Goal: Transaction & Acquisition: Purchase product/service

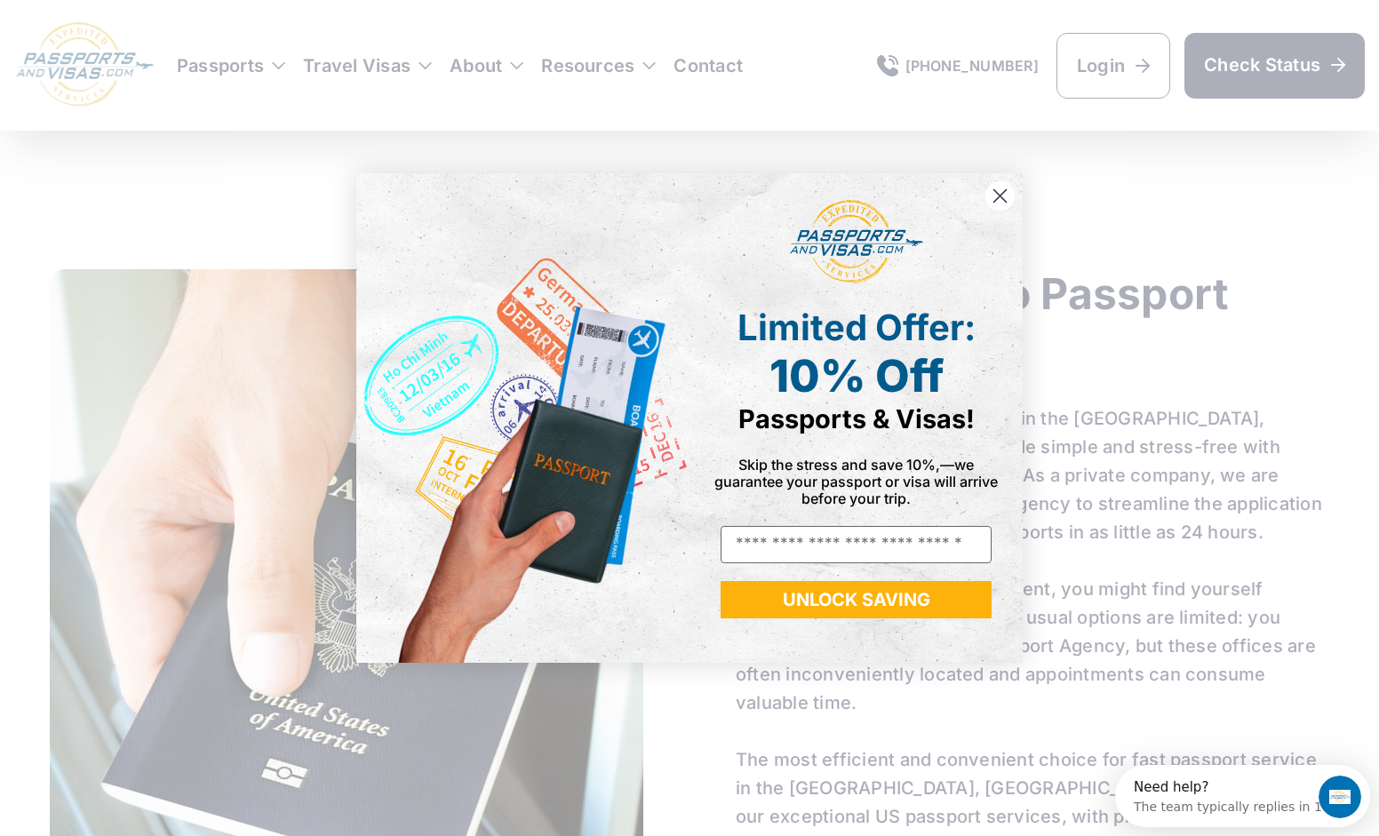
click at [1004, 199] on circle "Close dialog" at bounding box center [1000, 195] width 29 height 29
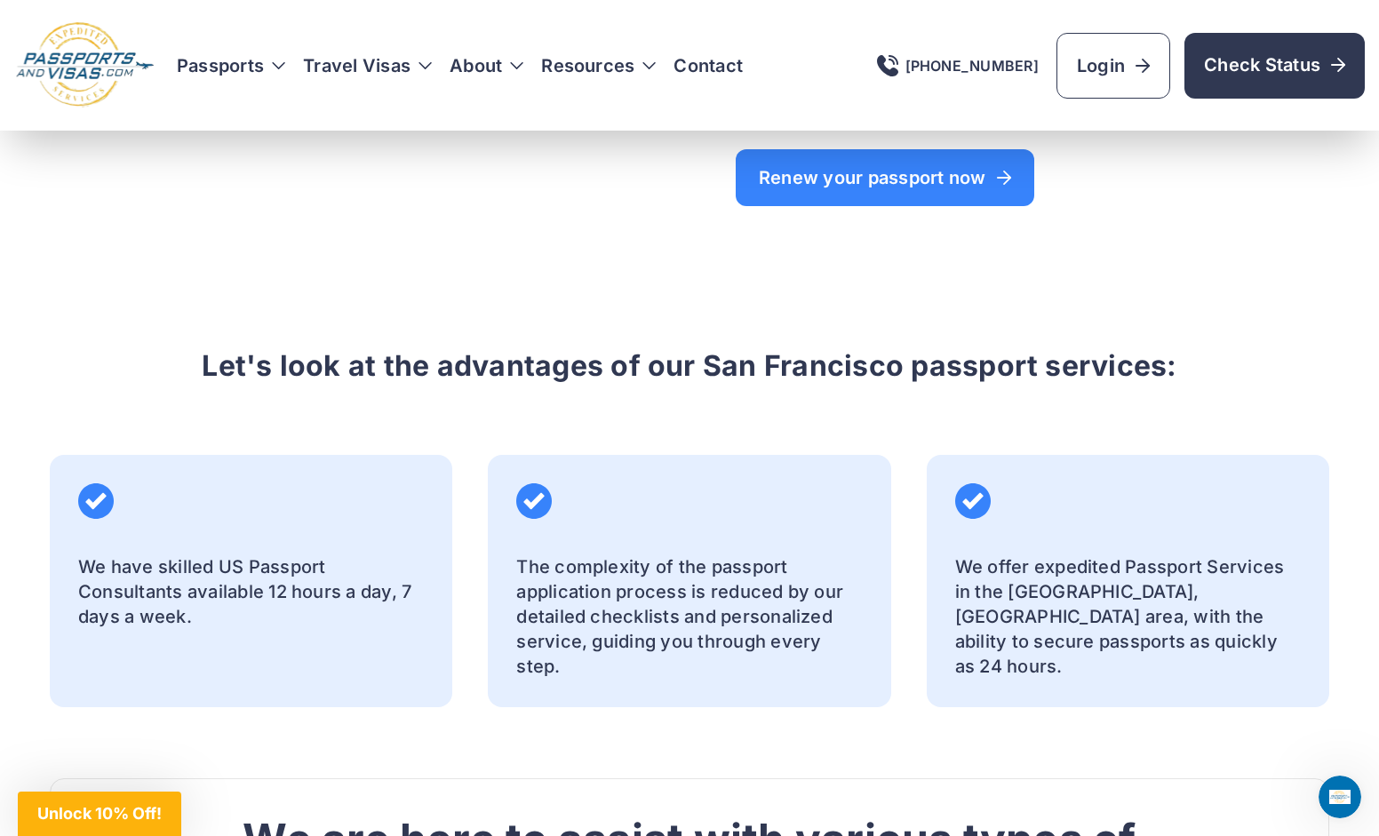
scroll to position [1867, 0]
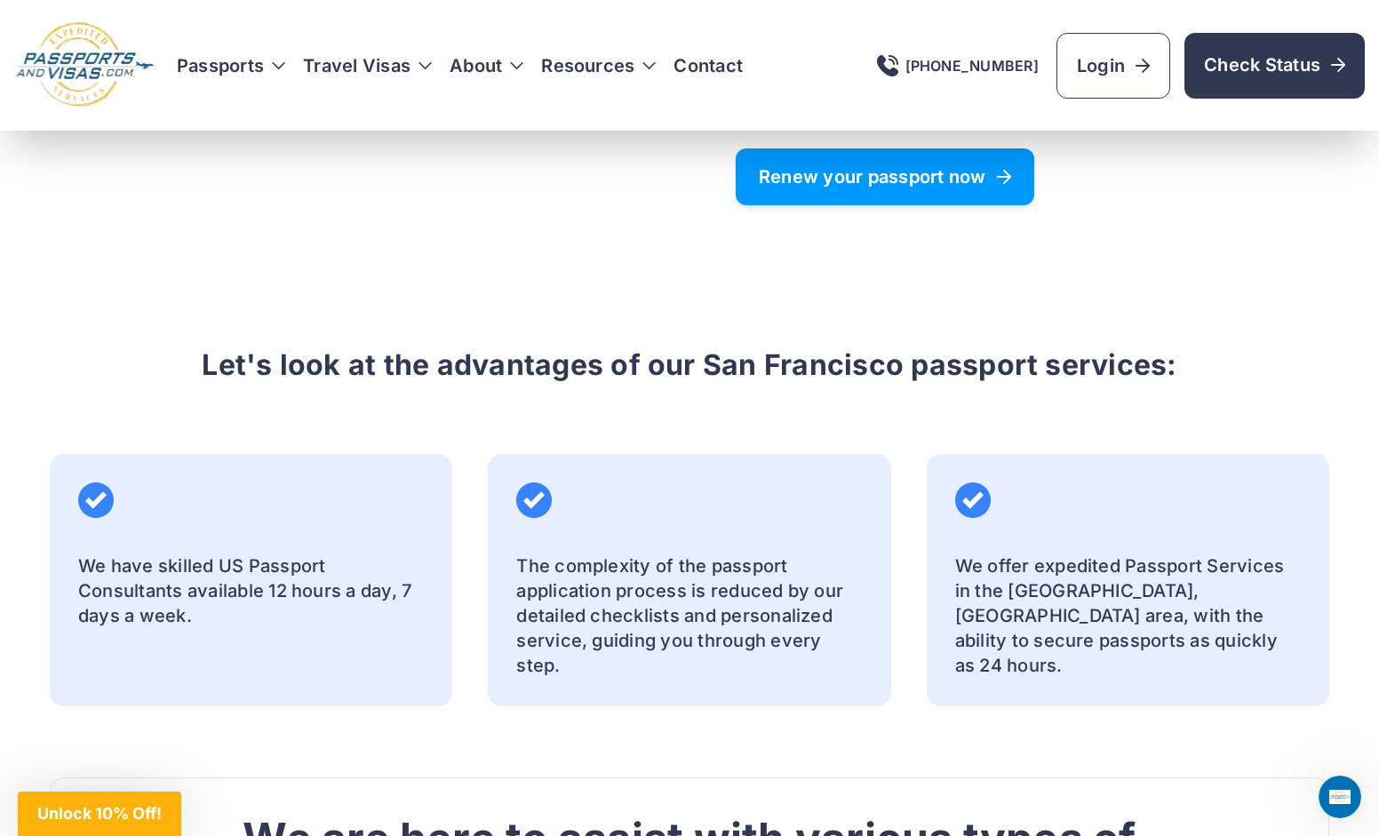
click at [879, 171] on link "Renew your passport now" at bounding box center [885, 176] width 299 height 57
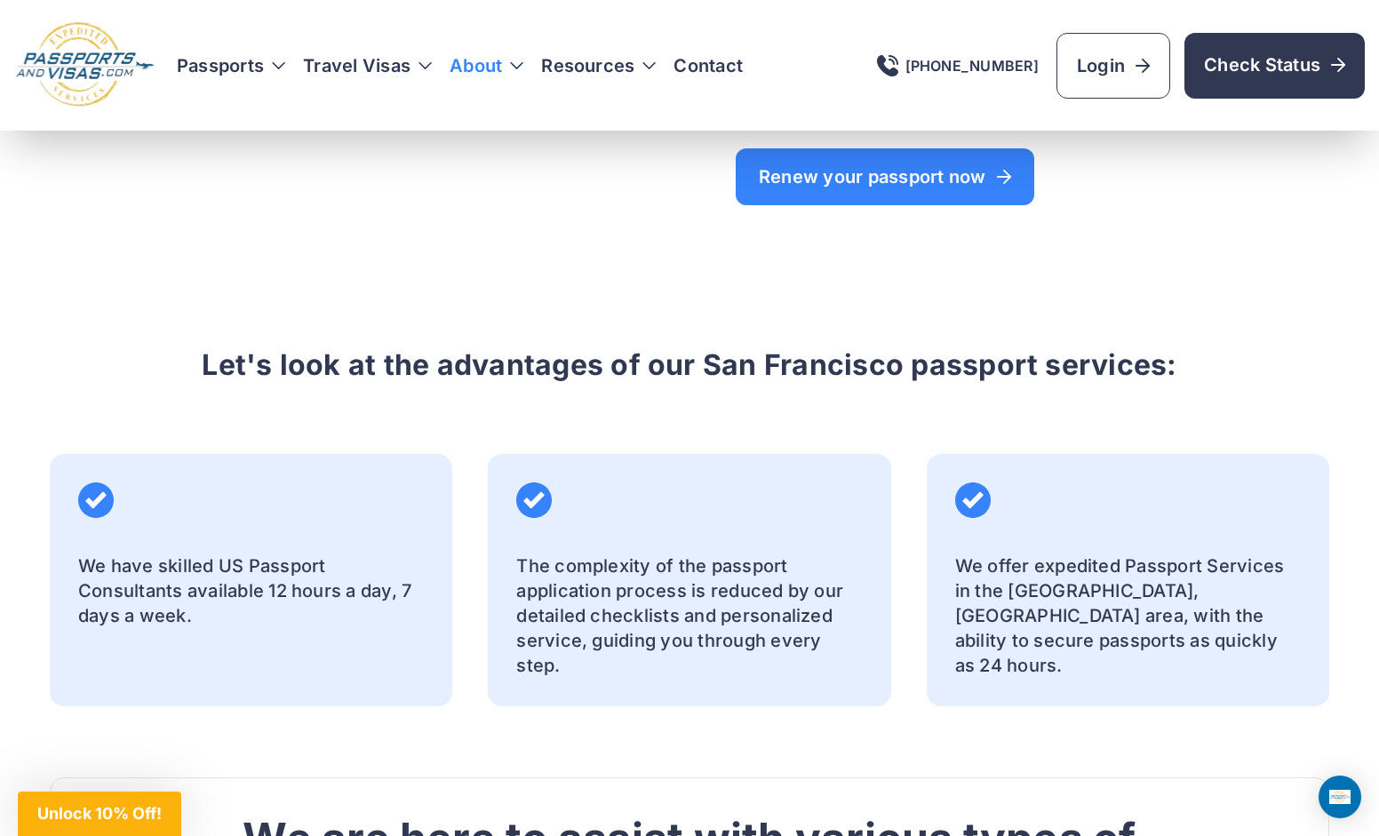
click at [496, 78] on div "Passports Passport Get started Passport Renewal" at bounding box center [771, 66] width 1188 height 66
click at [497, 72] on link "About" at bounding box center [476, 65] width 52 height 25
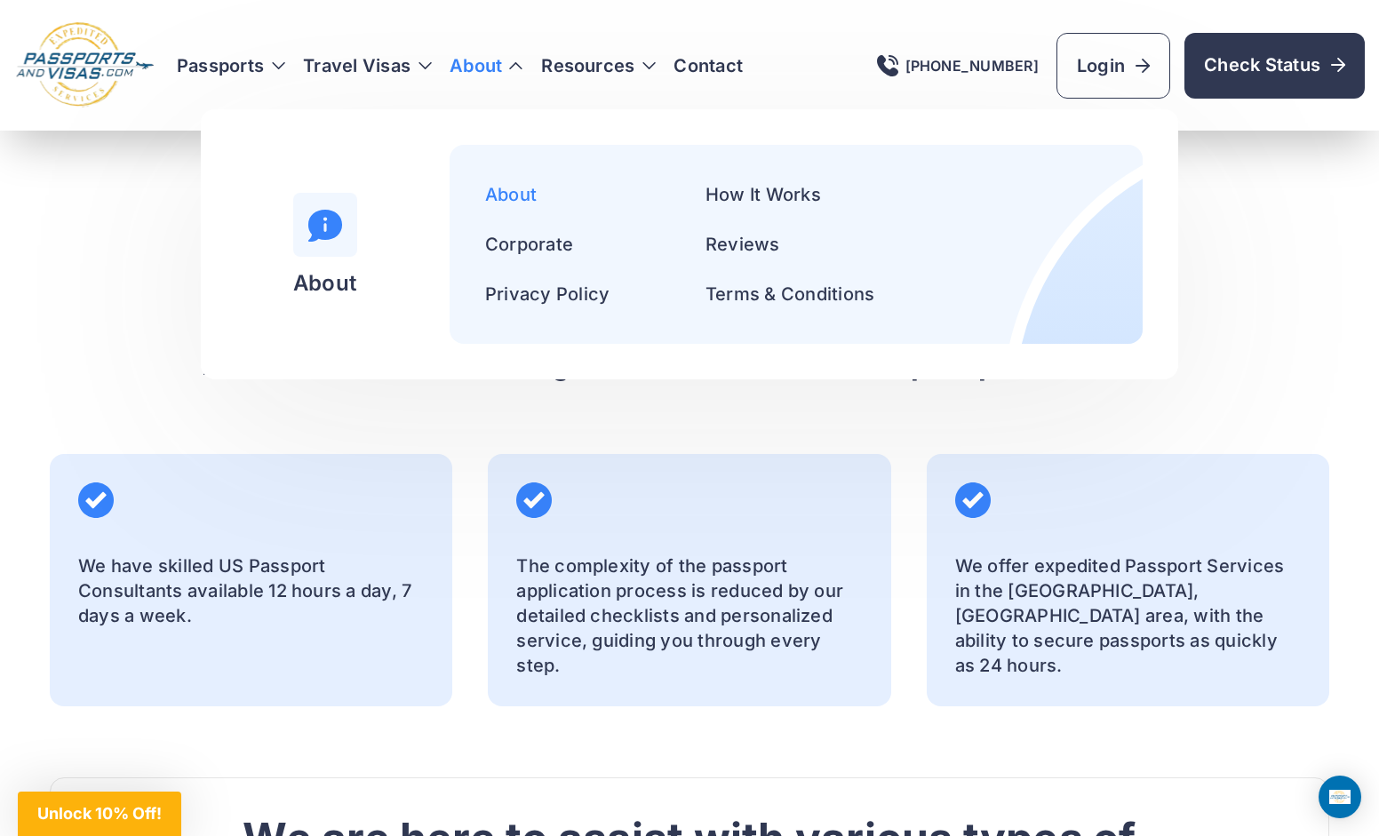
click at [520, 194] on link "About" at bounding box center [511, 194] width 52 height 21
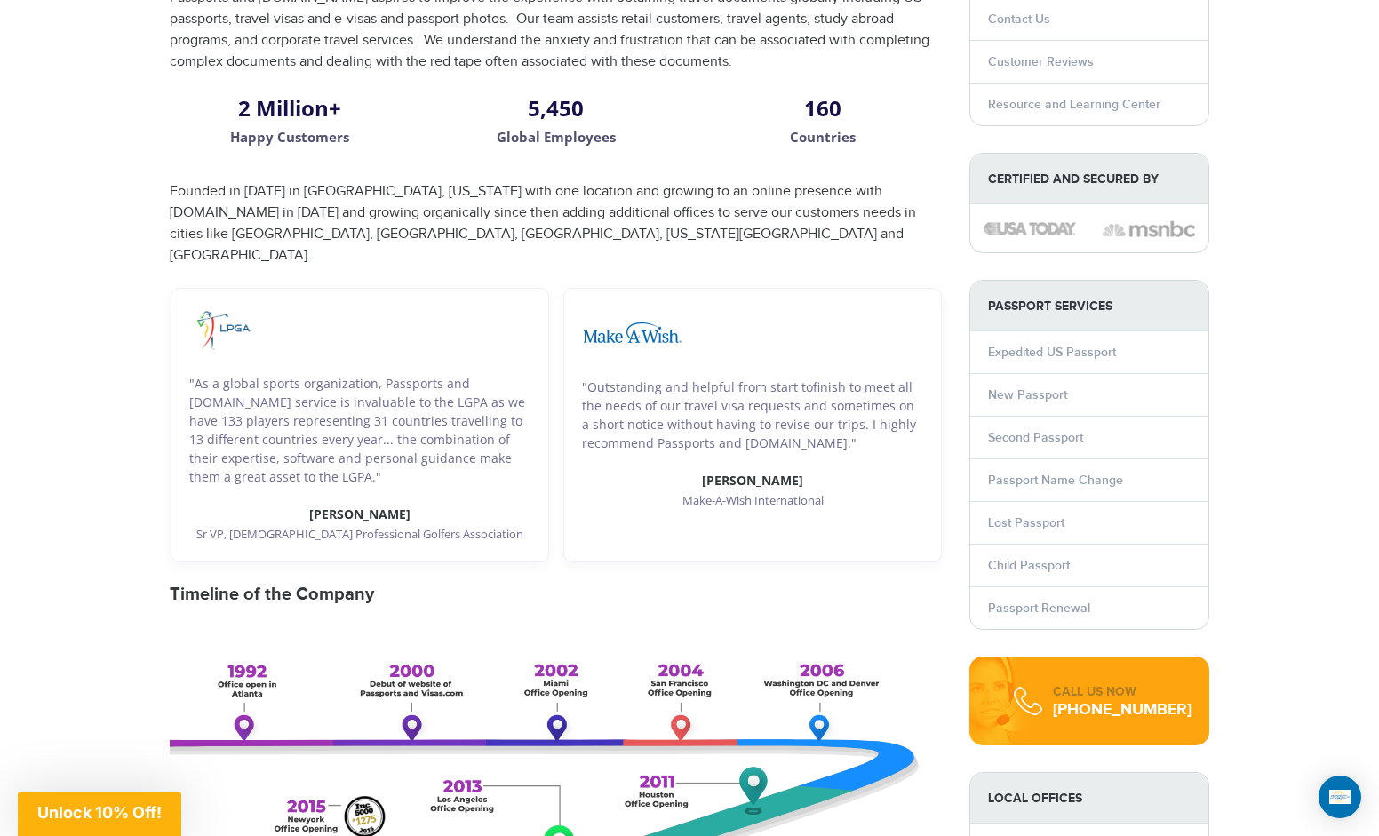
scroll to position [178, 0]
